Goal: Transaction & Acquisition: Purchase product/service

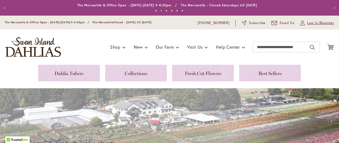
click at [323, 23] on span "Log In/Register" at bounding box center [320, 22] width 27 height 5
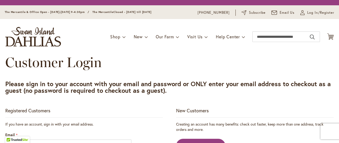
scroll to position [74, 0]
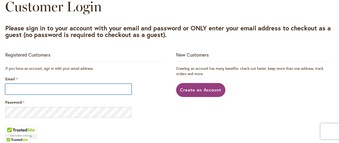
click at [18, 91] on input "Email" at bounding box center [68, 89] width 126 height 11
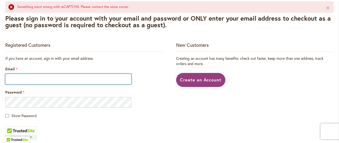
scroll to position [122, 0]
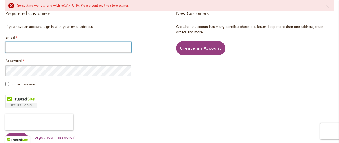
click at [15, 47] on input "Email" at bounding box center [68, 47] width 126 height 11
type input "**********"
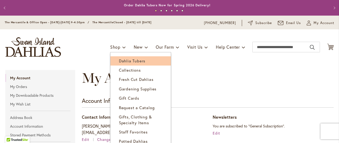
click at [121, 60] on span "Dahlia Tubers" at bounding box center [132, 60] width 26 height 5
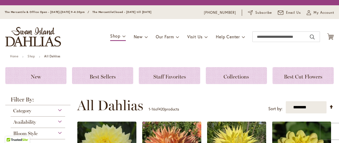
scroll to position [112, 0]
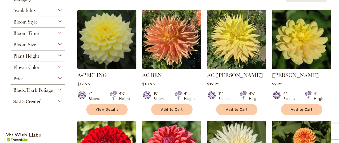
click at [60, 22] on div "Category Best Sellers 32 items New 9 items New & Exclusive 9 items 6 290 1" at bounding box center [37, 51] width 65 height 114
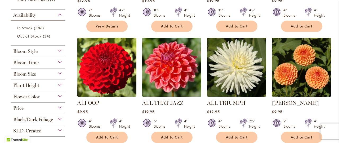
scroll to position [206, 0]
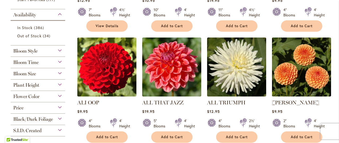
click at [59, 50] on div "Bloom Style" at bounding box center [38, 50] width 55 height 8
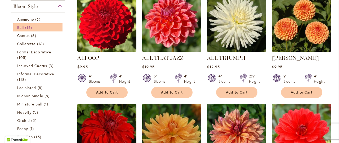
click at [24, 25] on link "Ball 16 items" at bounding box center [38, 28] width 43 height 6
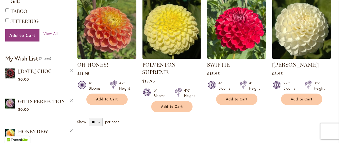
scroll to position [440, 0]
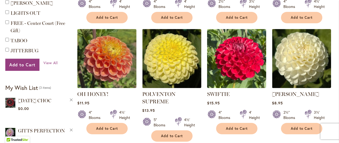
select select "**"
click option "**" at bounding box center [0, 0] width 0 height 0
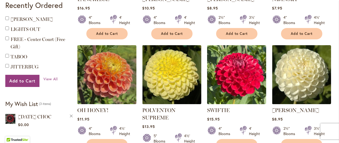
scroll to position [414, 0]
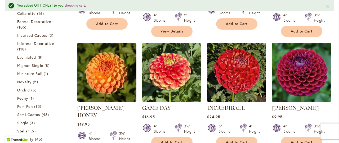
scroll to position [223, 0]
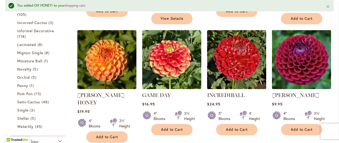
click at [306, 52] on img at bounding box center [301, 60] width 62 height 62
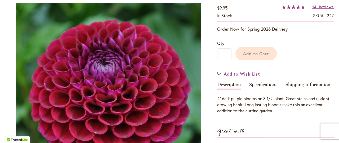
scroll to position [99, 0]
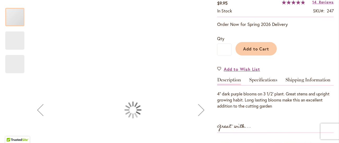
type input "*****"
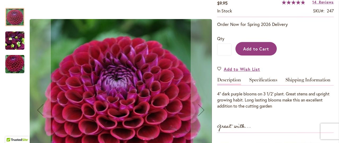
click at [256, 52] on button "Add to Cart" at bounding box center [255, 49] width 41 height 14
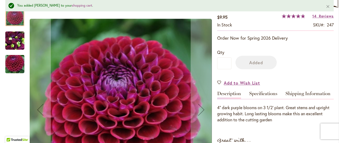
scroll to position [113, 0]
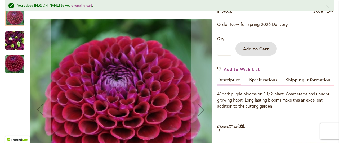
click at [16, 39] on img "IVANETTI" at bounding box center [14, 40] width 19 height 25
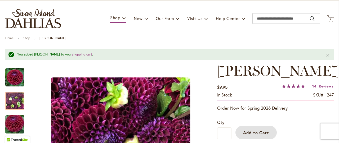
scroll to position [1, 0]
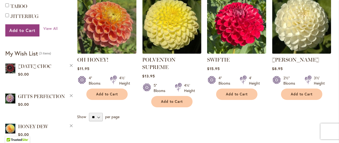
scroll to position [475, 0]
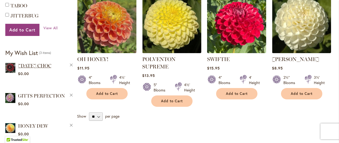
click at [25, 63] on span "[DATE] CHOC" at bounding box center [34, 66] width 33 height 6
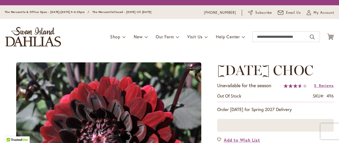
scroll to position [56, 0]
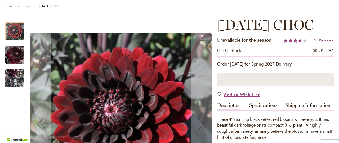
type input "*****"
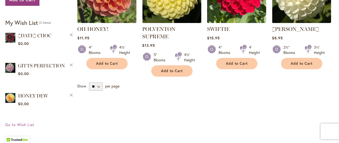
scroll to position [515, 0]
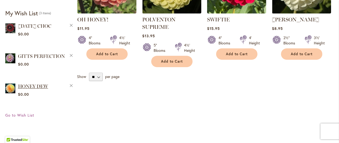
click at [26, 84] on span "HONEY DEW" at bounding box center [33, 87] width 30 height 6
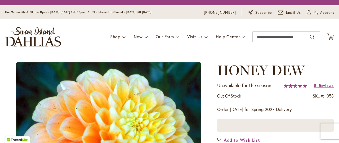
scroll to position [28, 0]
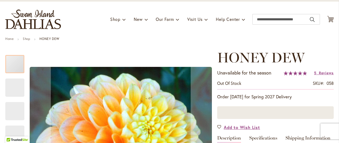
type input "*****"
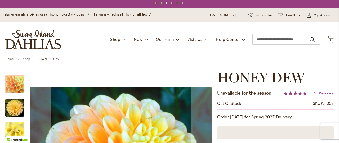
scroll to position [0, 0]
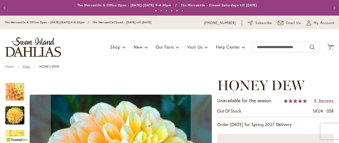
click at [28, 66] on link "Shop" at bounding box center [26, 67] width 7 height 4
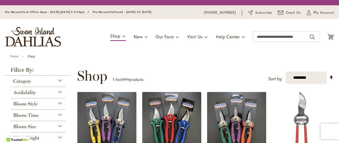
scroll to position [56, 0]
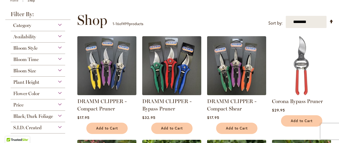
click at [59, 47] on div "Bloom Style" at bounding box center [38, 47] width 55 height 8
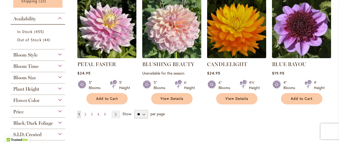
scroll to position [458, 0]
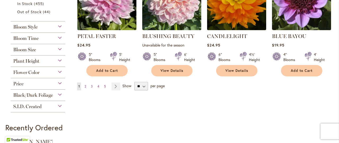
click at [61, 25] on div "Bloom Style" at bounding box center [38, 25] width 55 height 8
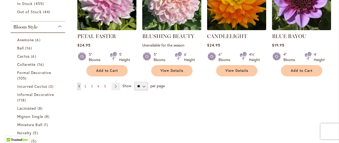
scroll to position [478, 0]
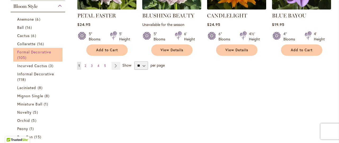
click at [33, 51] on span "Formal Decorative" at bounding box center [34, 52] width 34 height 5
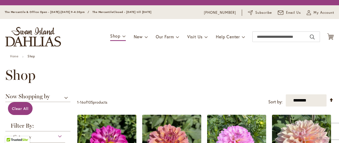
scroll to position [56, 0]
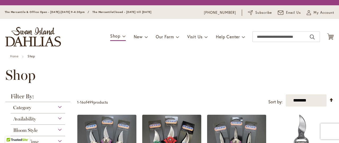
scroll to position [478, 0]
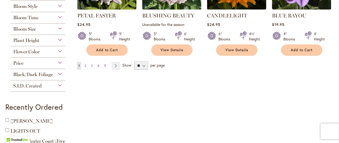
click at [61, 5] on div "Bloom Style" at bounding box center [38, 5] width 55 height 8
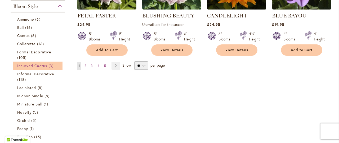
click at [35, 65] on span "Incurved Cactus" at bounding box center [32, 65] width 30 height 5
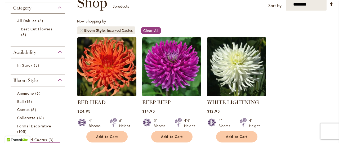
scroll to position [94, 0]
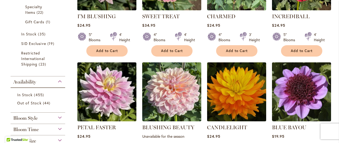
scroll to position [377, 0]
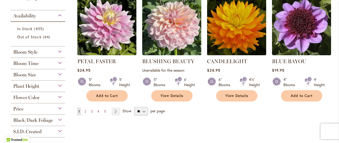
click at [59, 50] on div "Bloom Style" at bounding box center [38, 51] width 55 height 8
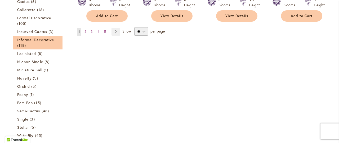
scroll to position [534, 0]
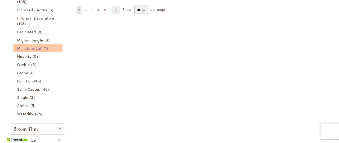
click at [26, 46] on link "Miniature Ball 1 item" at bounding box center [38, 49] width 43 height 6
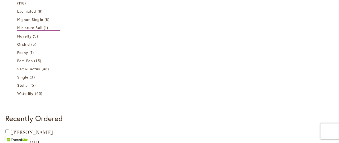
scroll to position [252, 0]
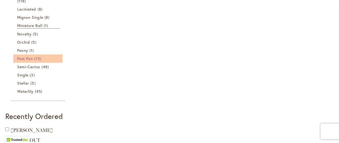
click at [20, 58] on span "Pom Pon" at bounding box center [25, 58] width 16 height 5
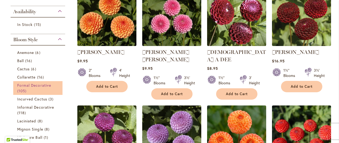
scroll to position [140, 0]
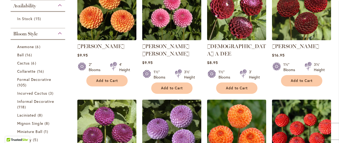
click at [59, 33] on div "Bloom Style" at bounding box center [38, 32] width 55 height 8
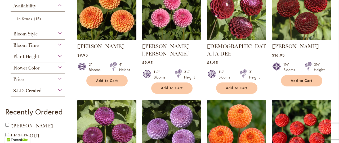
click at [59, 67] on div "Flower Color" at bounding box center [38, 66] width 55 height 8
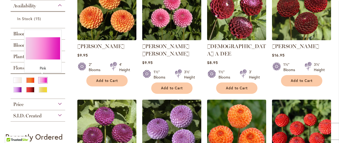
click at [41, 80] on div "Pink" at bounding box center [43, 81] width 8 height 6
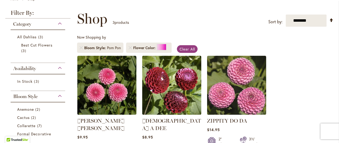
scroll to position [95, 0]
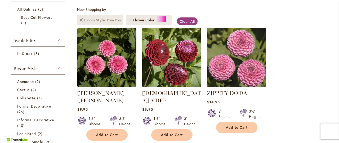
click at [80, 20] on link "Remove Bloom Style Pom Pon" at bounding box center [81, 20] width 3 height 3
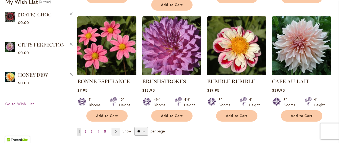
scroll to position [464, 0]
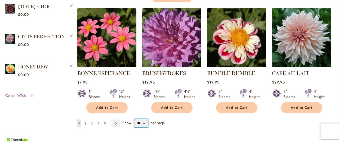
click at [134, 119] on select "** ** ** **" at bounding box center [141, 123] width 14 height 8
select select "**"
click option "**" at bounding box center [0, 0] width 0 height 0
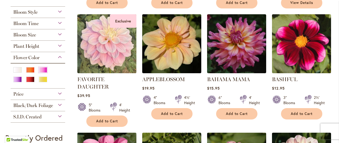
scroll to position [225, 0]
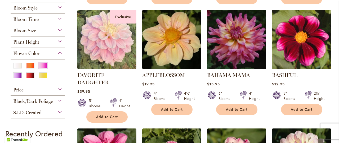
click at [60, 91] on div "Price $0.00 - $10.00 45 items $10.00 - $20.00 64 items $20.00 - $30.00 8 items …" at bounding box center [38, 89] width 55 height 11
click at [59, 87] on div "Price" at bounding box center [38, 88] width 55 height 8
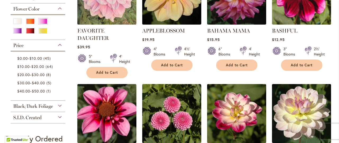
scroll to position [281, 0]
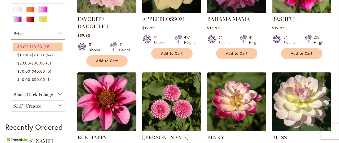
click at [37, 46] on span "$10.00" at bounding box center [35, 46] width 12 height 5
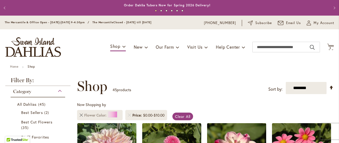
click at [80, 116] on link "Remove Flower Color Pink" at bounding box center [81, 115] width 3 height 3
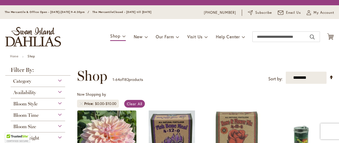
scroll to position [84, 0]
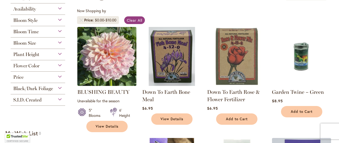
click at [60, 64] on div "Flower Color" at bounding box center [38, 64] width 55 height 8
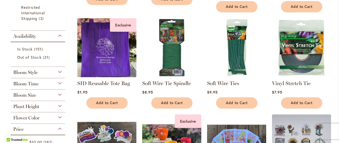
scroll to position [346, 0]
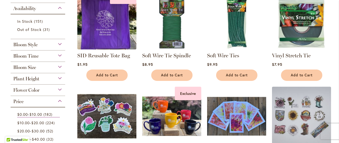
click at [60, 88] on div "Flower Color" at bounding box center [38, 89] width 55 height 8
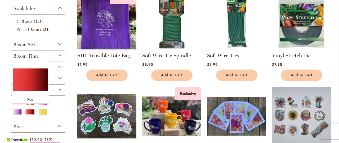
click at [29, 110] on div "Red" at bounding box center [30, 112] width 8 height 6
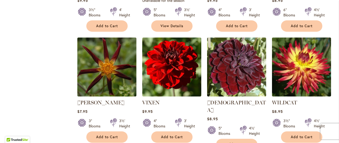
scroll to position [891, 0]
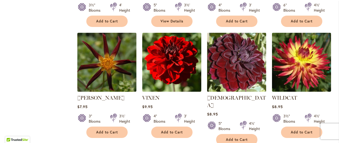
click at [223, 46] on img at bounding box center [236, 62] width 62 height 62
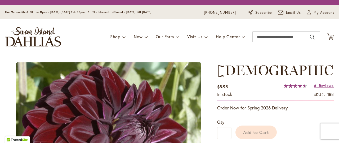
scroll to position [84, 0]
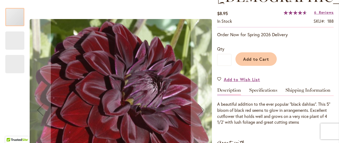
type input "*****"
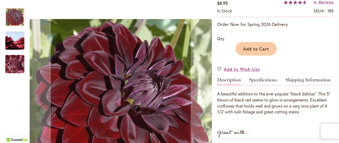
click at [227, 81] on link "Description" at bounding box center [229, 82] width 24 height 8
click at [14, 38] on img "VOODOO" at bounding box center [15, 40] width 38 height 25
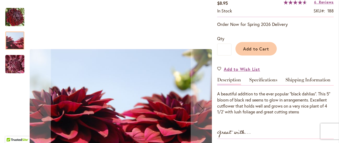
click at [18, 57] on img "VOODOO" at bounding box center [15, 64] width 38 height 29
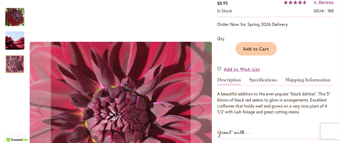
click at [13, 17] on img "VOODOO" at bounding box center [14, 17] width 19 height 19
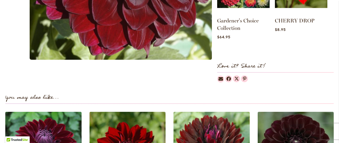
scroll to position [43, 0]
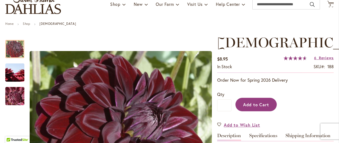
click at [265, 103] on span "Add to Cart" at bounding box center [256, 105] width 26 height 6
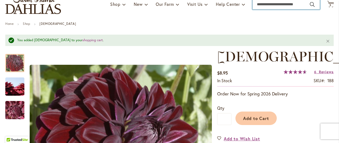
click at [254, 4] on input "Search" at bounding box center [286, 4] width 68 height 11
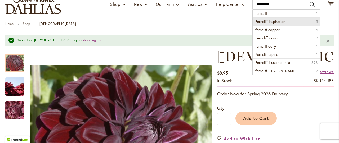
click at [259, 21] on span "Ferncliff inspiration" at bounding box center [270, 21] width 30 height 5
type input "**********"
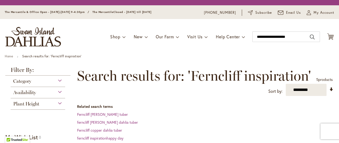
scroll to position [112, 0]
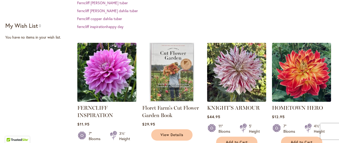
click at [101, 83] on img at bounding box center [107, 73] width 62 height 62
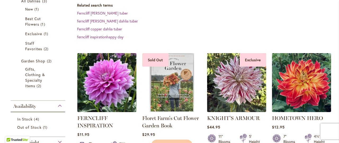
scroll to position [122, 0]
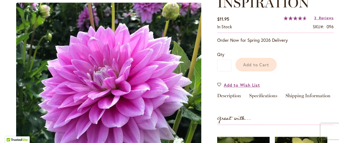
scroll to position [88, 0]
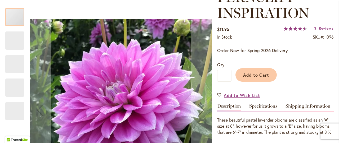
type input "*****"
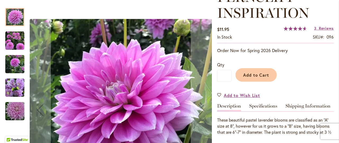
scroll to position [99, 0]
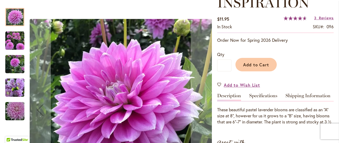
click at [11, 88] on img "Ferncliff Inspiration" at bounding box center [14, 87] width 19 height 25
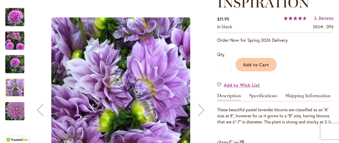
click at [16, 113] on img "Ferncliff Inspiration" at bounding box center [15, 111] width 38 height 25
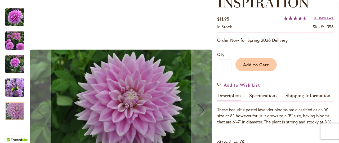
click at [13, 41] on img "Ferncliff Inspiration" at bounding box center [14, 40] width 19 height 19
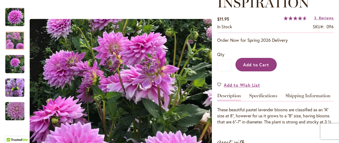
click at [257, 66] on span "Add to Cart" at bounding box center [256, 65] width 26 height 6
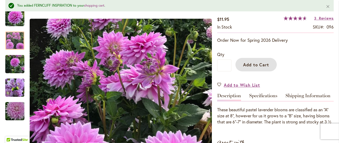
scroll to position [0, 0]
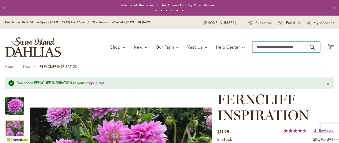
click at [274, 47] on input "Search" at bounding box center [286, 47] width 68 height 11
type input "**********"
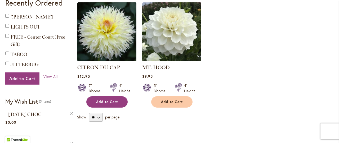
scroll to position [207, 0]
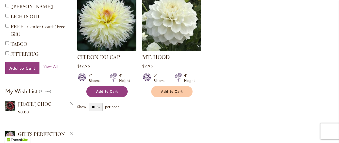
click at [102, 92] on span "Add to Cart" at bounding box center [107, 92] width 22 height 5
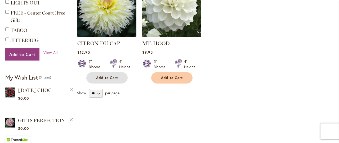
scroll to position [12, 0]
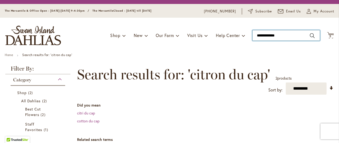
drag, startPoint x: 279, startPoint y: 34, endPoint x: 235, endPoint y: 38, distance: 44.4
click at [252, 38] on input "**********" at bounding box center [286, 35] width 68 height 11
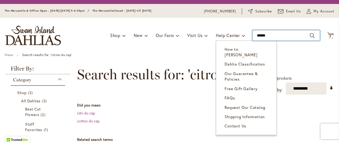
type input "*******"
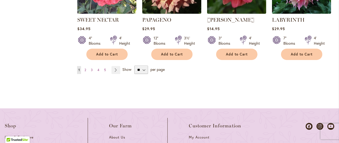
scroll to position [625, 0]
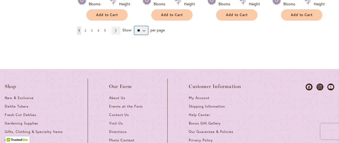
click at [134, 26] on select "** ** ** **" at bounding box center [141, 30] width 14 height 8
select select "**"
click option "**" at bounding box center [0, 0] width 0 height 0
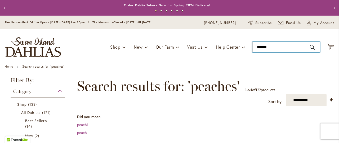
drag, startPoint x: 230, startPoint y: 48, endPoint x: 217, endPoint y: 48, distance: 13.2
click at [252, 48] on input "*******" at bounding box center [286, 47] width 68 height 11
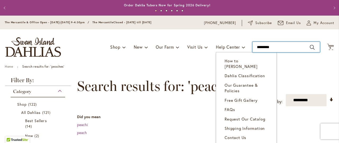
type input "**********"
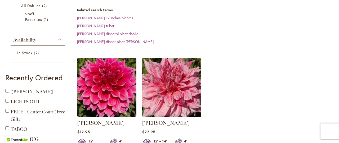
scroll to position [140, 0]
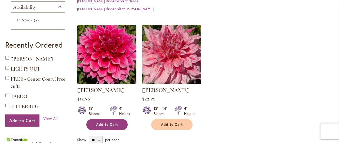
click at [102, 126] on span "Add to Cart" at bounding box center [107, 125] width 22 height 5
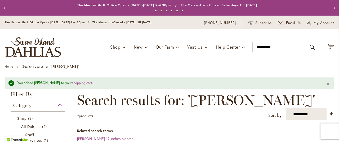
scroll to position [0, 0]
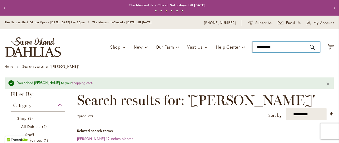
drag, startPoint x: 275, startPoint y: 46, endPoint x: 243, endPoint y: 47, distance: 32.9
click at [252, 47] on input "**********" at bounding box center [286, 47] width 68 height 11
type input "******"
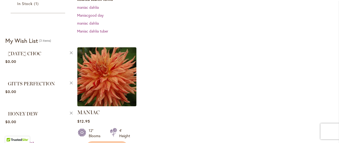
scroll to position [150, 0]
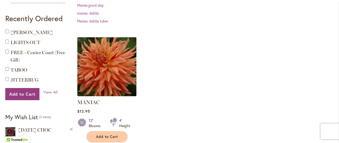
click at [110, 60] on img at bounding box center [107, 67] width 62 height 62
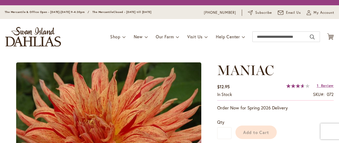
scroll to position [84, 0]
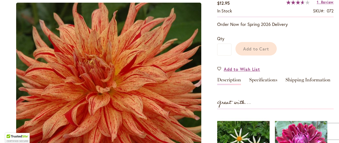
click at [229, 81] on link "Description" at bounding box center [229, 82] width 24 height 8
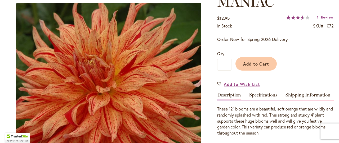
scroll to position [99, 0]
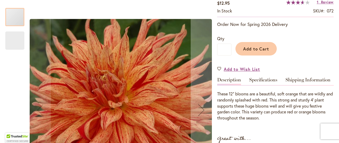
type input "*****"
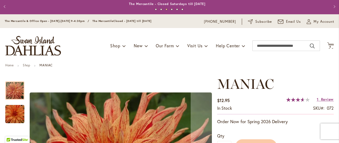
scroll to position [0, 0]
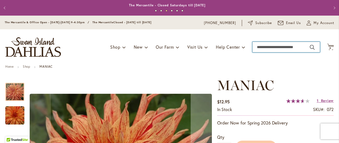
click at [282, 48] on input "Search" at bounding box center [286, 47] width 68 height 11
type input "**********"
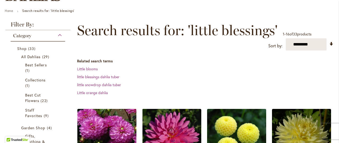
scroll to position [140, 0]
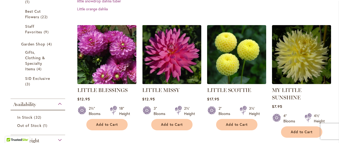
click at [113, 61] on img at bounding box center [107, 55] width 62 height 62
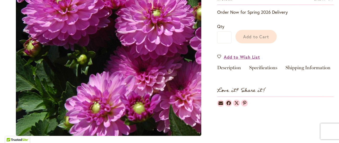
scroll to position [252, 0]
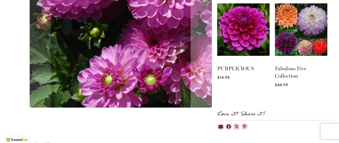
type input "*****"
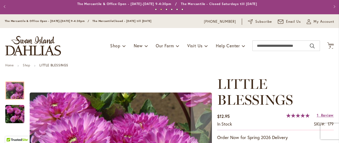
scroll to position [0, 0]
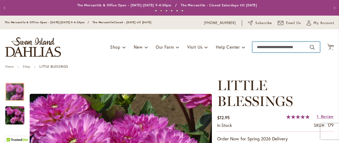
click at [258, 46] on input "Search" at bounding box center [286, 47] width 68 height 11
type input "**********"
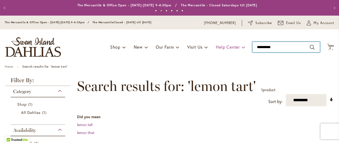
drag, startPoint x: 270, startPoint y: 49, endPoint x: 218, endPoint y: 48, distance: 51.6
click at [252, 48] on input "**********" at bounding box center [286, 47] width 68 height 11
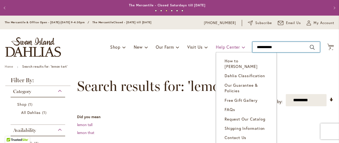
type input "**********"
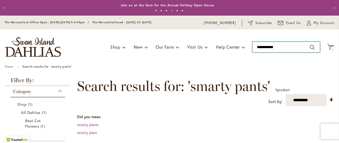
drag, startPoint x: 289, startPoint y: 49, endPoint x: 217, endPoint y: 49, distance: 72.3
click at [252, 49] on input "**********" at bounding box center [286, 47] width 68 height 11
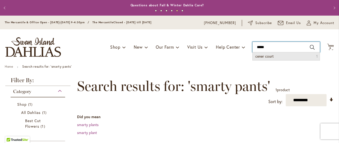
click at [258, 46] on input "*****" at bounding box center [286, 47] width 68 height 11
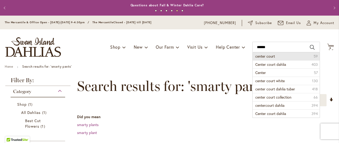
click at [261, 57] on span "center court" at bounding box center [265, 56] width 20 height 5
type input "**********"
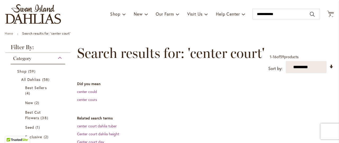
scroll to position [10, 0]
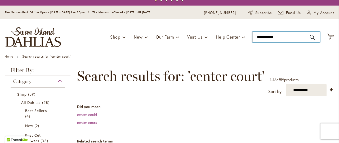
type input "**********"
drag, startPoint x: 265, startPoint y: 37, endPoint x: 216, endPoint y: 39, distance: 49.0
click at [252, 39] on input "**********" at bounding box center [286, 37] width 68 height 11
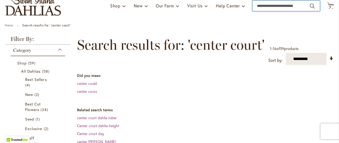
scroll to position [66, 0]
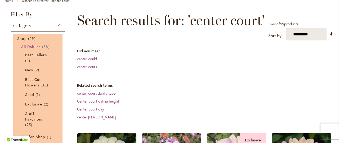
click at [23, 45] on span "All Dahlias" at bounding box center [31, 46] width 20 height 5
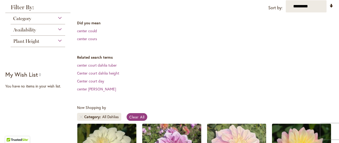
scroll to position [57, 0]
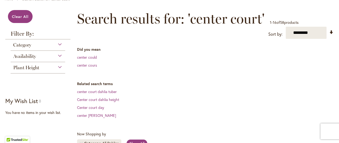
click at [23, 44] on span "Category" at bounding box center [22, 45] width 18 height 6
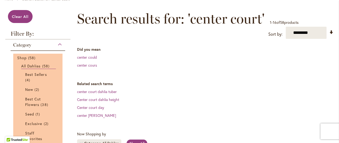
scroll to position [123, 0]
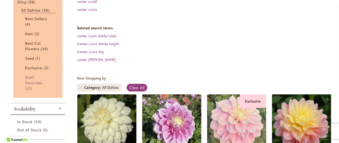
click at [29, 79] on span "Staff Favorites" at bounding box center [33, 80] width 17 height 11
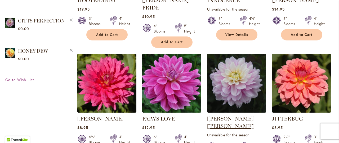
scroll to position [429, 0]
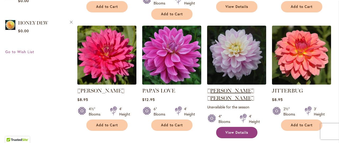
click at [227, 127] on link "View Details" at bounding box center [236, 132] width 41 height 11
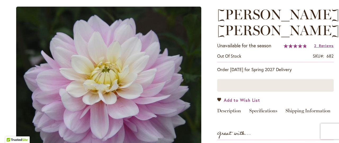
scroll to position [112, 0]
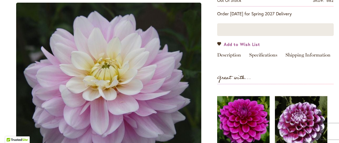
click at [240, 42] on span "Add to Wish List" at bounding box center [242, 44] width 36 height 6
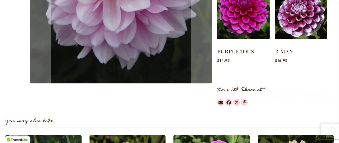
type input "*****"
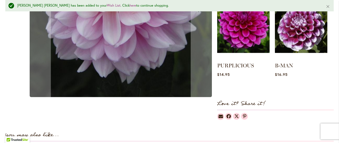
scroll to position [280, 0]
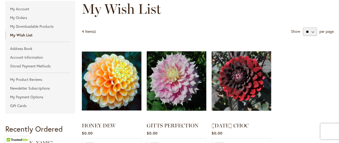
scroll to position [56, 0]
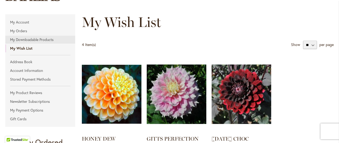
click at [25, 38] on link "My Downloadable Products" at bounding box center [40, 40] width 70 height 8
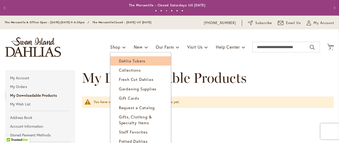
click at [119, 61] on span "Dahlia Tubers" at bounding box center [132, 60] width 26 height 5
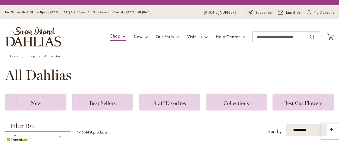
scroll to position [112, 0]
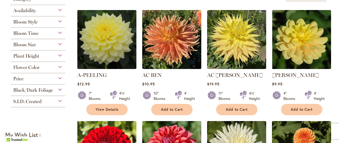
click at [59, 25] on div "Bloom Style" at bounding box center [38, 20] width 55 height 8
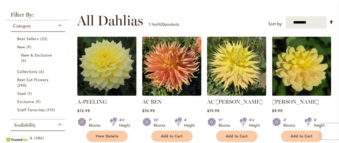
scroll to position [207, 0]
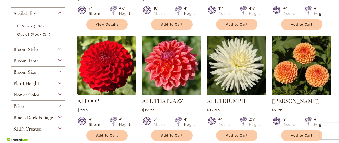
click at [59, 48] on div "Bloom Style" at bounding box center [38, 48] width 55 height 8
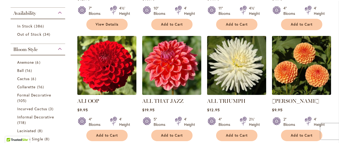
scroll to position [250, 0]
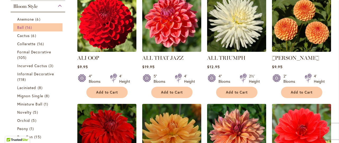
click at [23, 26] on span "Ball" at bounding box center [20, 27] width 7 height 5
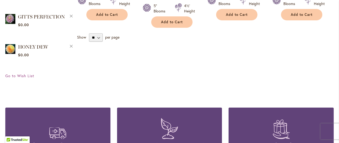
scroll to position [553, 0]
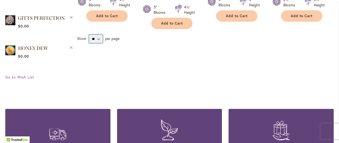
click at [89, 35] on select "** ** ** **" at bounding box center [96, 39] width 14 height 8
select select "**"
click option "**" at bounding box center [0, 0] width 0 height 0
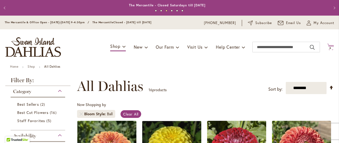
click at [327, 47] on icon "Cart .cls-1 { fill: #231f20; }" at bounding box center [330, 47] width 7 height 7
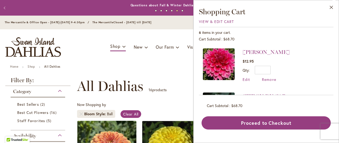
click at [174, 58] on div "Toggle Nav Shop Dahlia Tubers Collections Fresh Cut Dahlias Gardening Supplies …" at bounding box center [169, 46] width 339 height 35
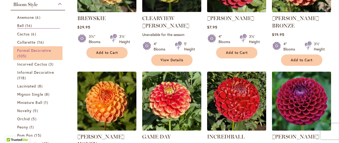
scroll to position [196, 0]
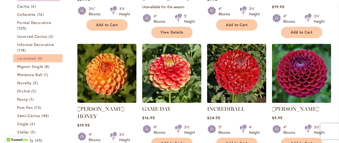
click at [26, 56] on span "Laciniated" at bounding box center [26, 58] width 19 height 5
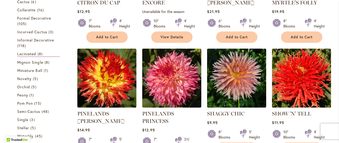
scroll to position [236, 0]
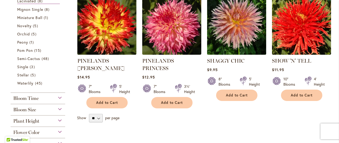
click at [230, 34] on img at bounding box center [236, 25] width 62 height 62
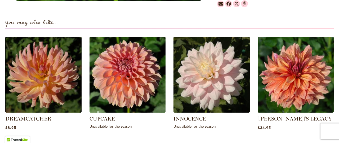
scroll to position [409, 0]
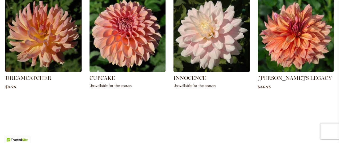
type input "*****"
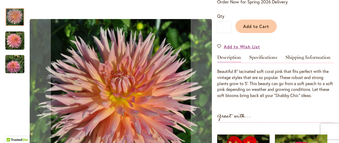
scroll to position [140, 0]
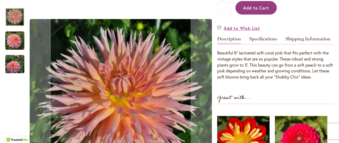
click at [249, 6] on span "Add to Cart" at bounding box center [256, 8] width 26 height 6
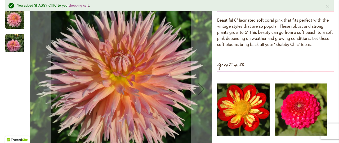
scroll to position [0, 0]
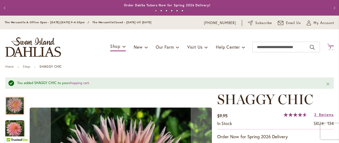
click at [327, 46] on icon at bounding box center [330, 47] width 7 height 6
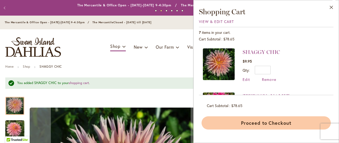
click at [267, 122] on button "Proceed to Checkout" at bounding box center [266, 123] width 129 height 13
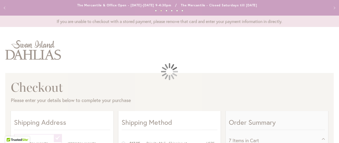
click at [0, 143] on div at bounding box center [0, 143] width 0 height 0
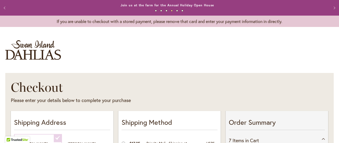
click at [5, 8] on button "Previous" at bounding box center [5, 8] width 11 height 11
click at [5, 6] on button "Previous" at bounding box center [5, 8] width 11 height 11
click at [31, 50] on img "store logo" at bounding box center [33, 50] width 56 height 20
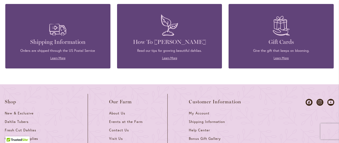
scroll to position [2275, 0]
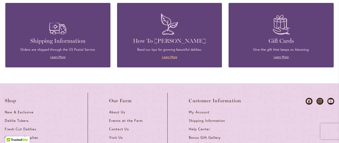
click at [171, 55] on link "Learn More" at bounding box center [169, 57] width 15 height 4
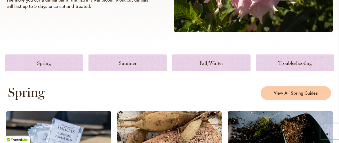
scroll to position [206, 0]
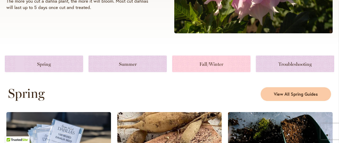
click at [212, 61] on link at bounding box center [211, 64] width 78 height 17
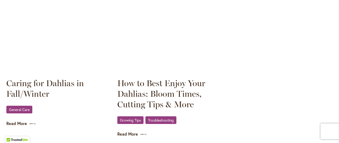
scroll to position [773, 0]
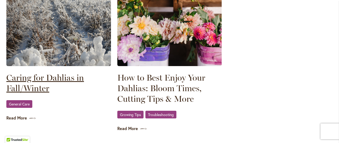
click at [21, 77] on link "Caring for Dahlias in Fall/Winter" at bounding box center [58, 83] width 105 height 21
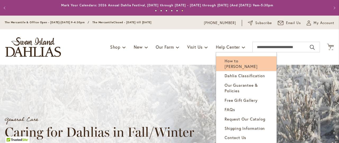
click at [237, 61] on span "How to [PERSON_NAME]" at bounding box center [241, 63] width 33 height 11
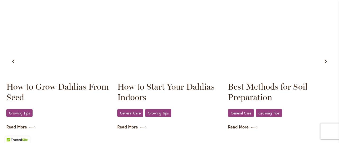
scroll to position [346, 0]
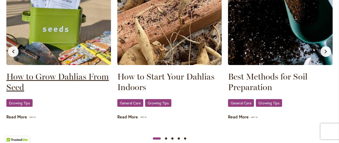
click at [43, 77] on link "How to Grow Dahlias From Seed" at bounding box center [58, 81] width 105 height 21
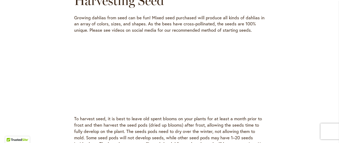
scroll to position [28, 0]
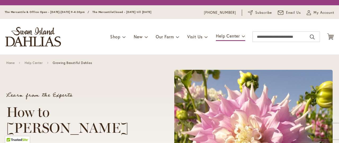
scroll to position [346, 0]
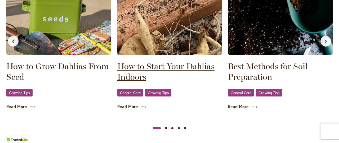
click at [128, 73] on link "How to Start Your Dahlias Indoors" at bounding box center [169, 71] width 105 height 21
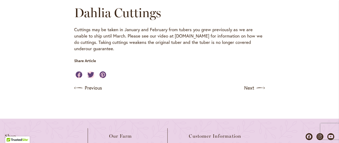
scroll to position [234, 0]
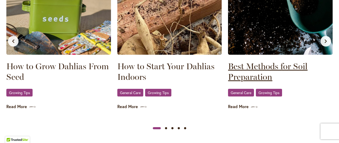
scroll to position [290, 0]
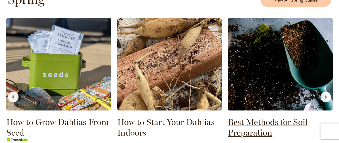
click at [248, 123] on link "Best Methods for Soil Preparation" at bounding box center [280, 127] width 105 height 21
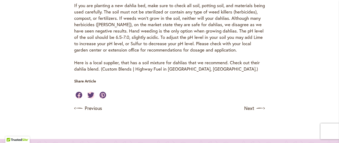
scroll to position [290, 0]
click at [247, 113] on link "Next" at bounding box center [255, 109] width 20 height 8
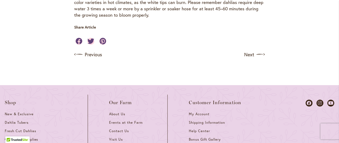
scroll to position [262, 0]
click at [246, 59] on link "Next" at bounding box center [255, 54] width 20 height 8
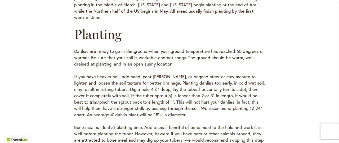
scroll to position [429, 0]
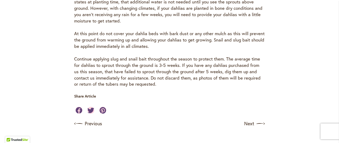
click at [242, 123] on div "Previous Next" at bounding box center [169, 124] width 191 height 8
click at [245, 124] on link "Next" at bounding box center [255, 124] width 20 height 8
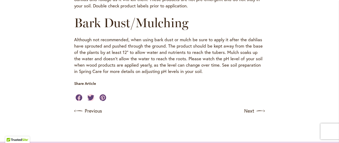
scroll to position [625, 0]
click at [248, 107] on link "Next" at bounding box center [255, 111] width 20 height 8
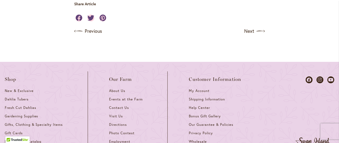
scroll to position [597, 0]
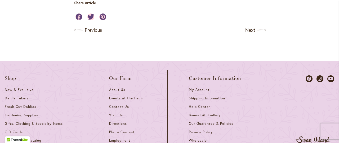
click at [248, 34] on link "Next" at bounding box center [255, 30] width 20 height 8
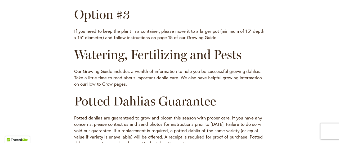
scroll to position [401, 0]
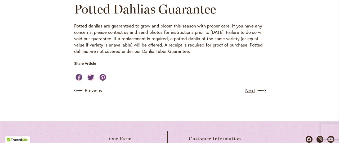
click at [247, 95] on link "Next" at bounding box center [255, 91] width 20 height 8
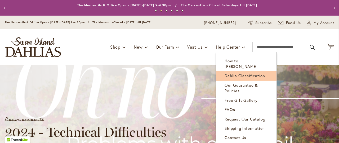
click at [230, 73] on span "Dahlia Classification" at bounding box center [245, 75] width 41 height 5
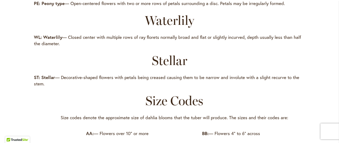
scroll to position [597, 0]
